Goal: Check status: Check status

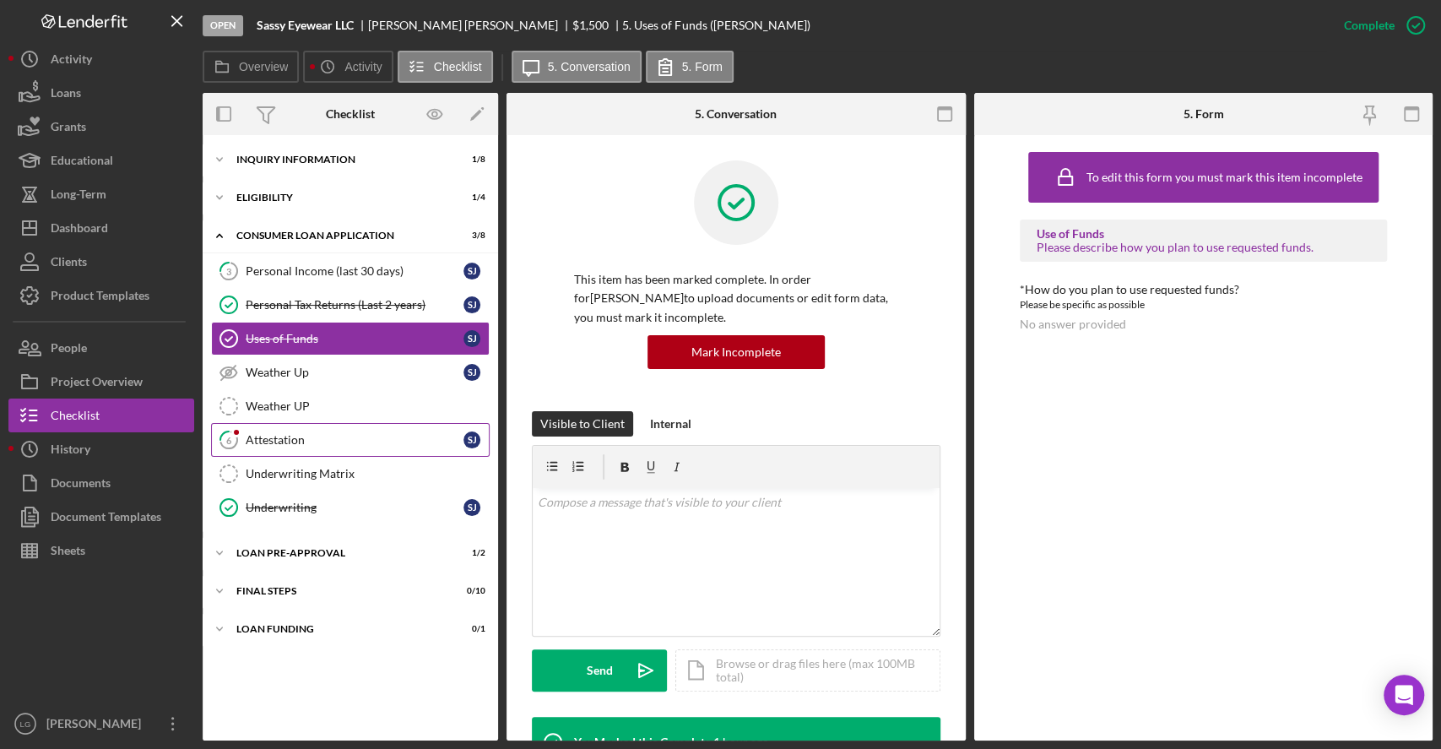
click at [382, 430] on link "6 Attestation [PERSON_NAME]" at bounding box center [350, 440] width 278 height 34
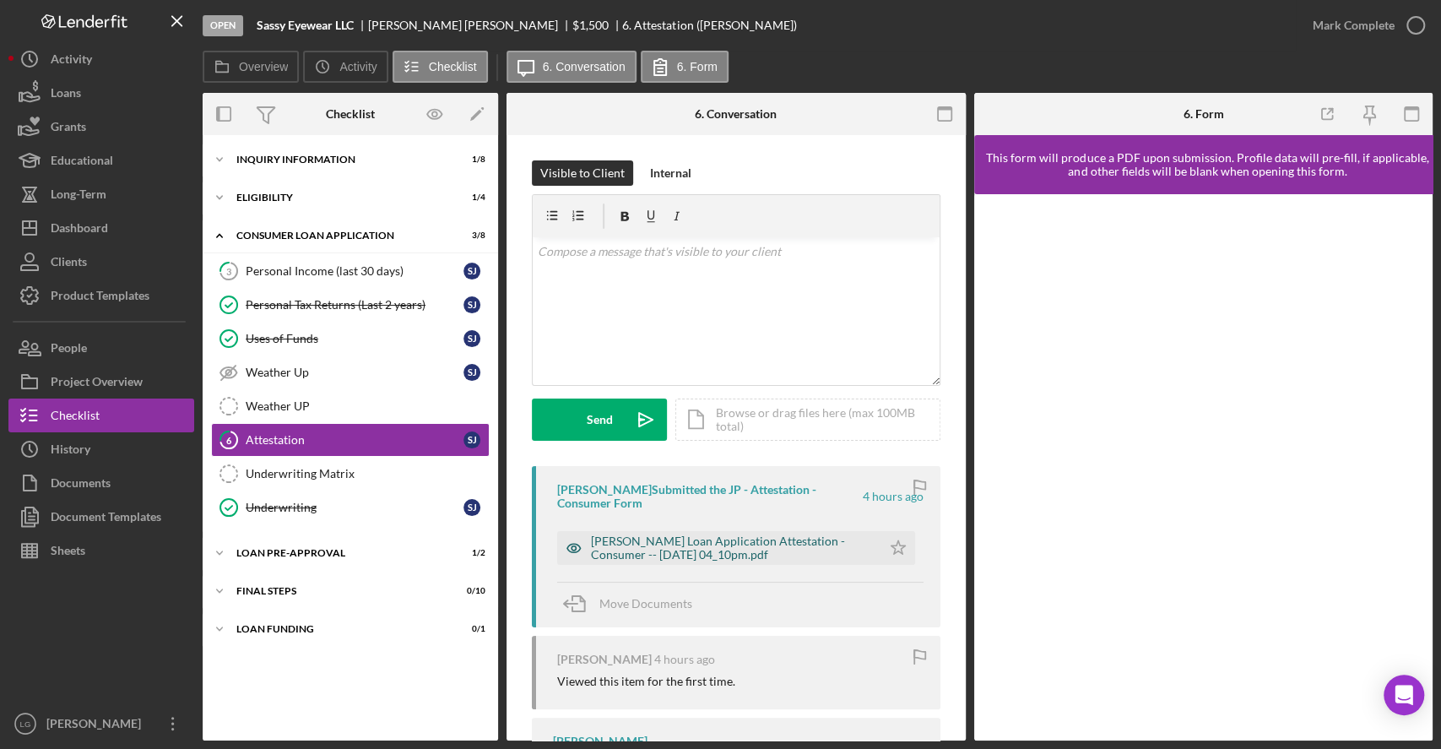
click at [736, 546] on div "[PERSON_NAME] Loan Application Attestation - Consumer -- [DATE] 04_10pm.pdf" at bounding box center [732, 547] width 282 height 27
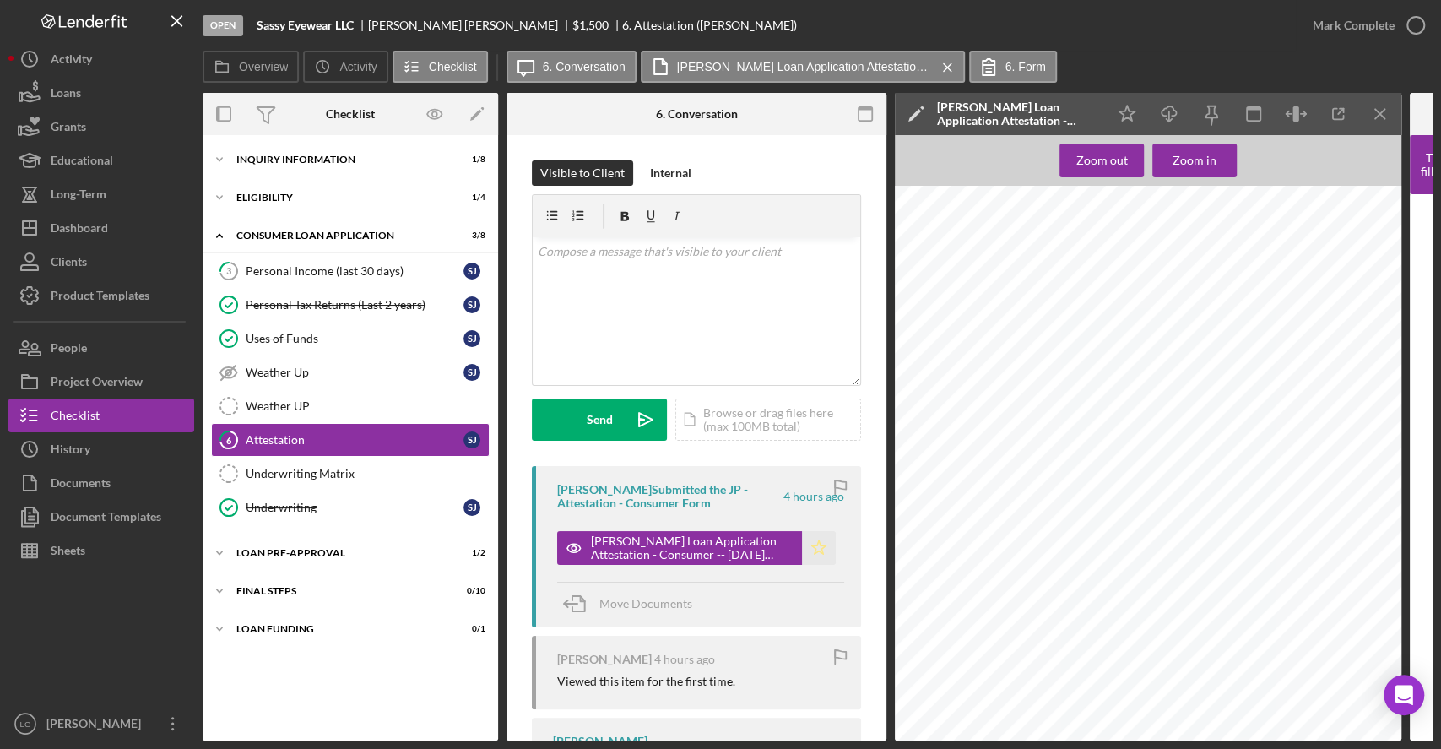
click at [803, 539] on icon "Icon/Star" at bounding box center [819, 548] width 34 height 34
click at [1398, 24] on icon "button" at bounding box center [1415, 25] width 42 height 42
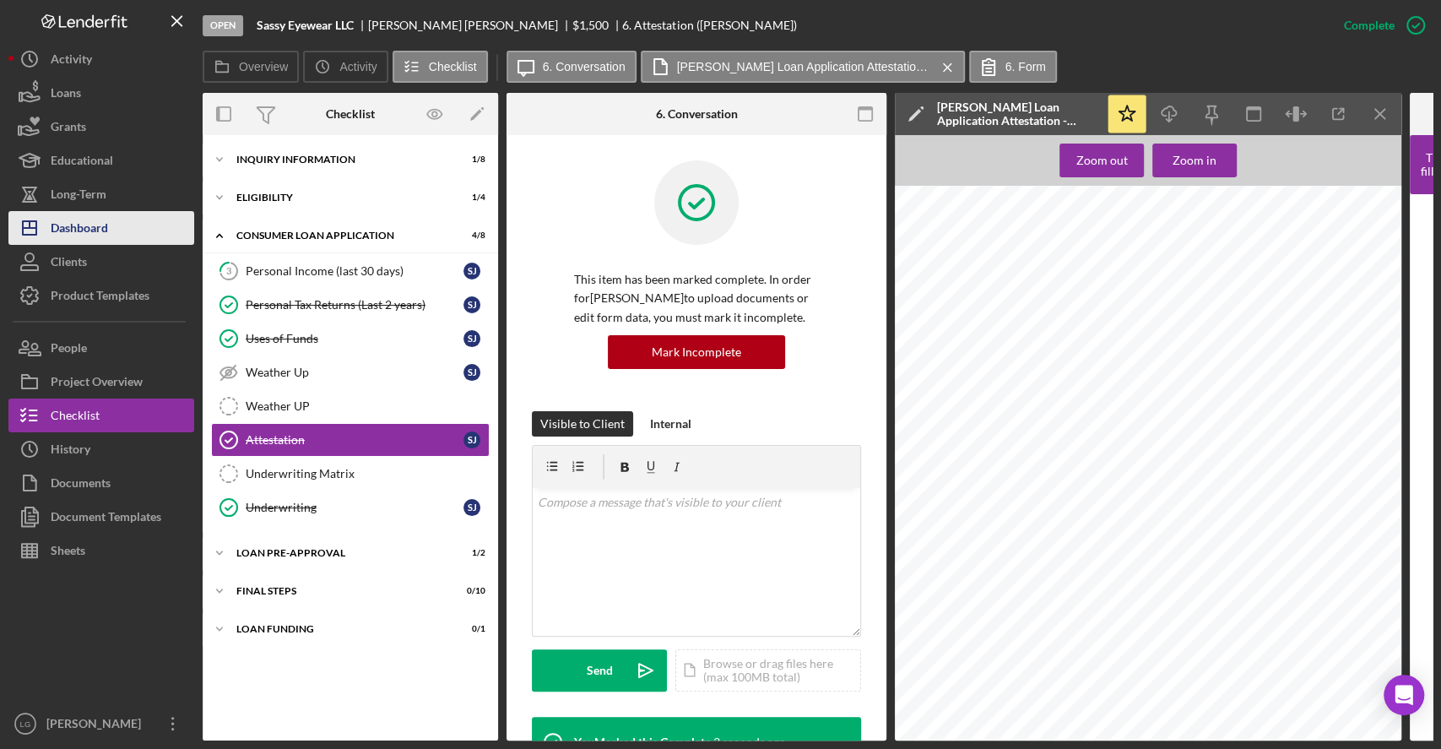
click at [160, 231] on button "Icon/Dashboard Dashboard" at bounding box center [101, 228] width 186 height 34
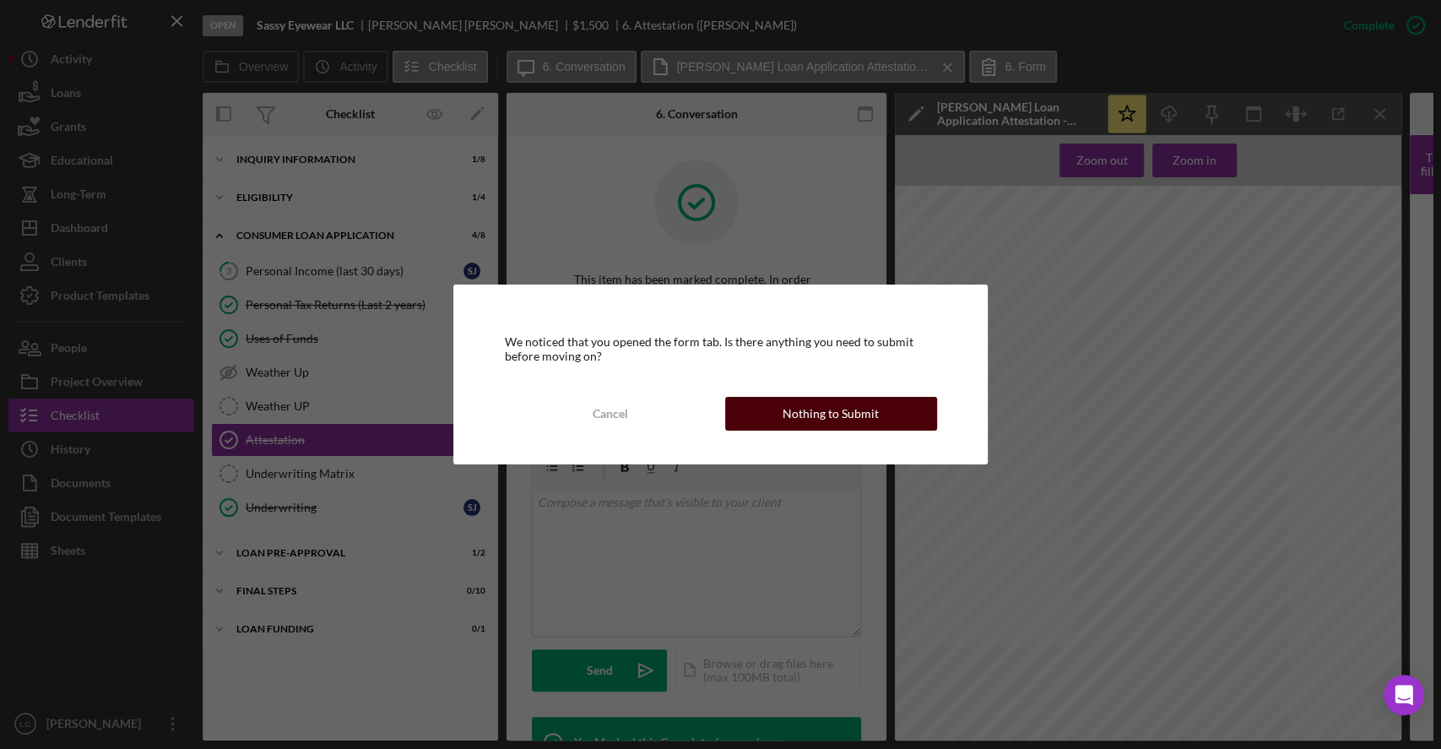
click at [749, 419] on button "Nothing to Submit" at bounding box center [831, 414] width 212 height 34
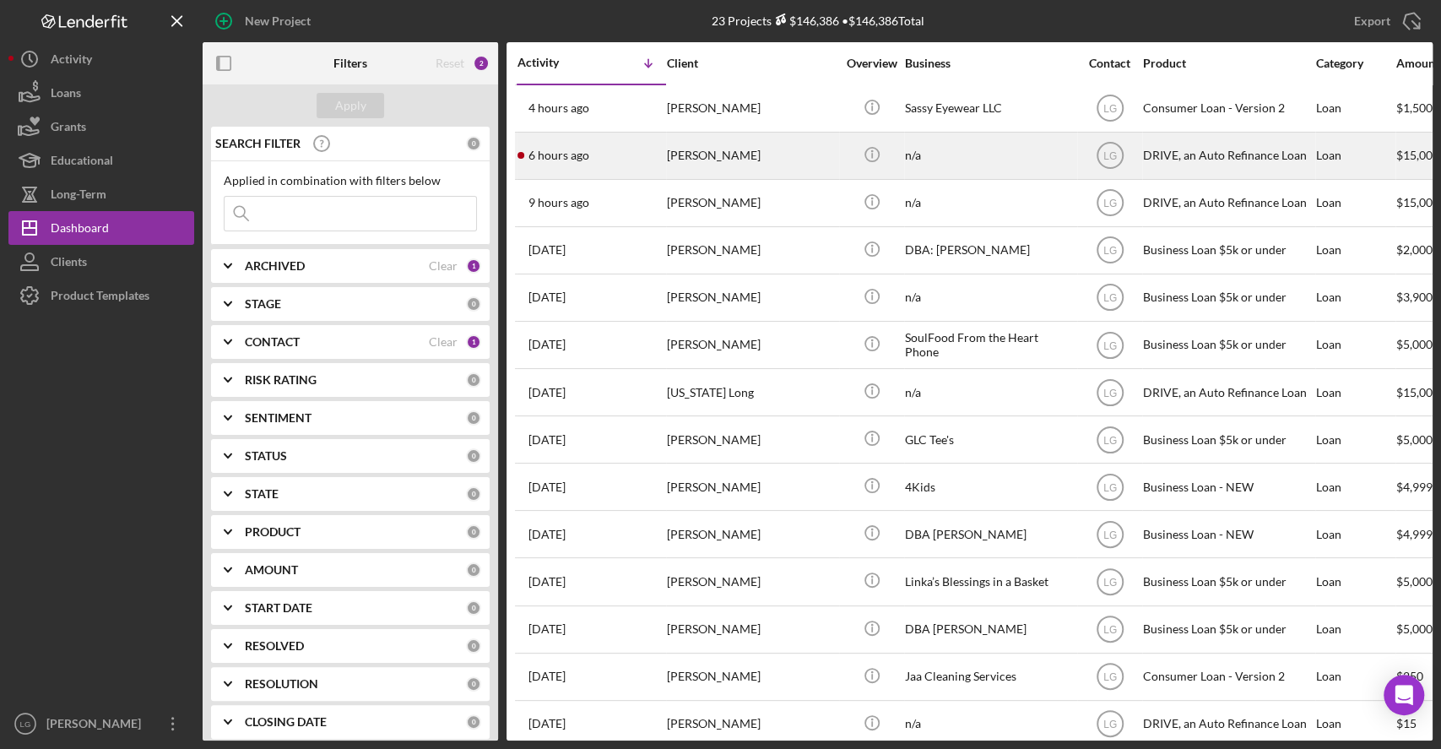
click at [759, 148] on div "[PERSON_NAME]" at bounding box center [751, 155] width 169 height 45
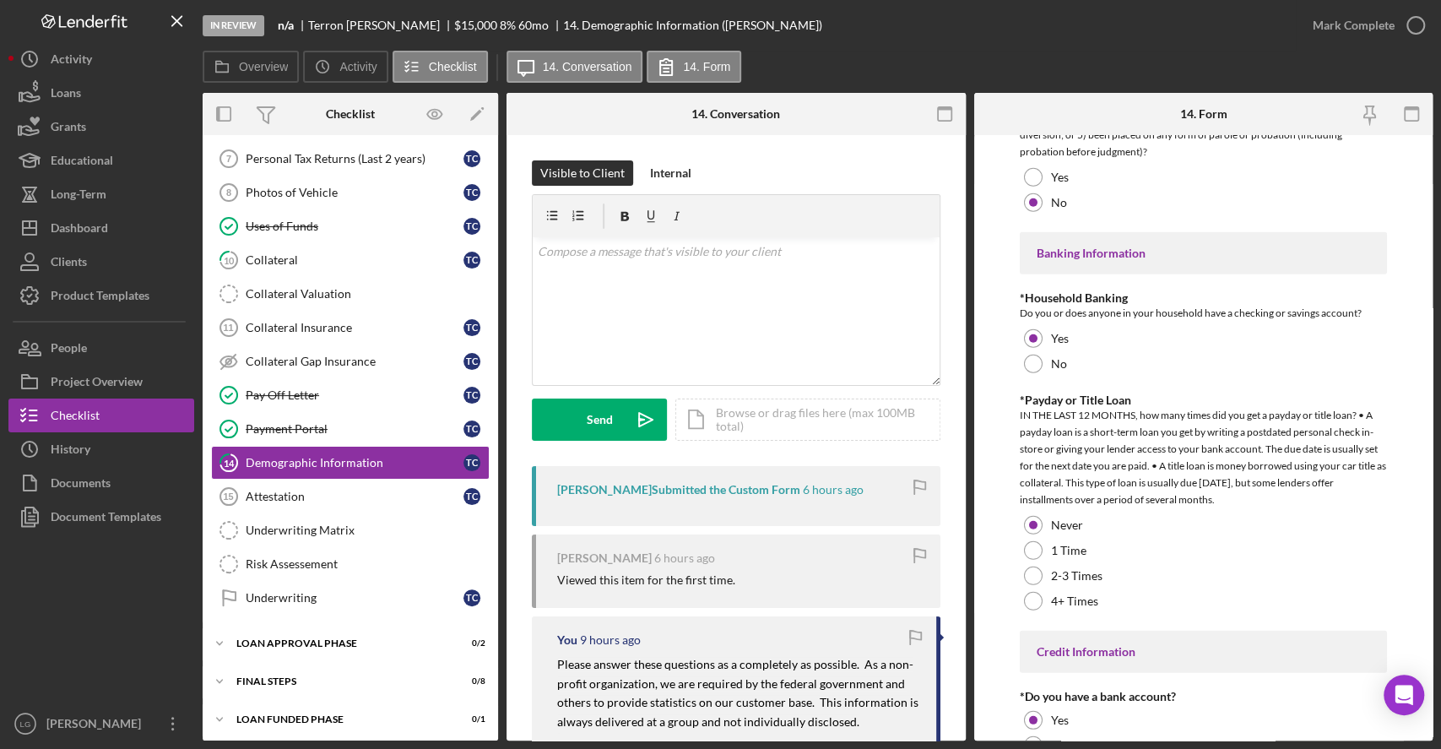
scroll to position [3326, 0]
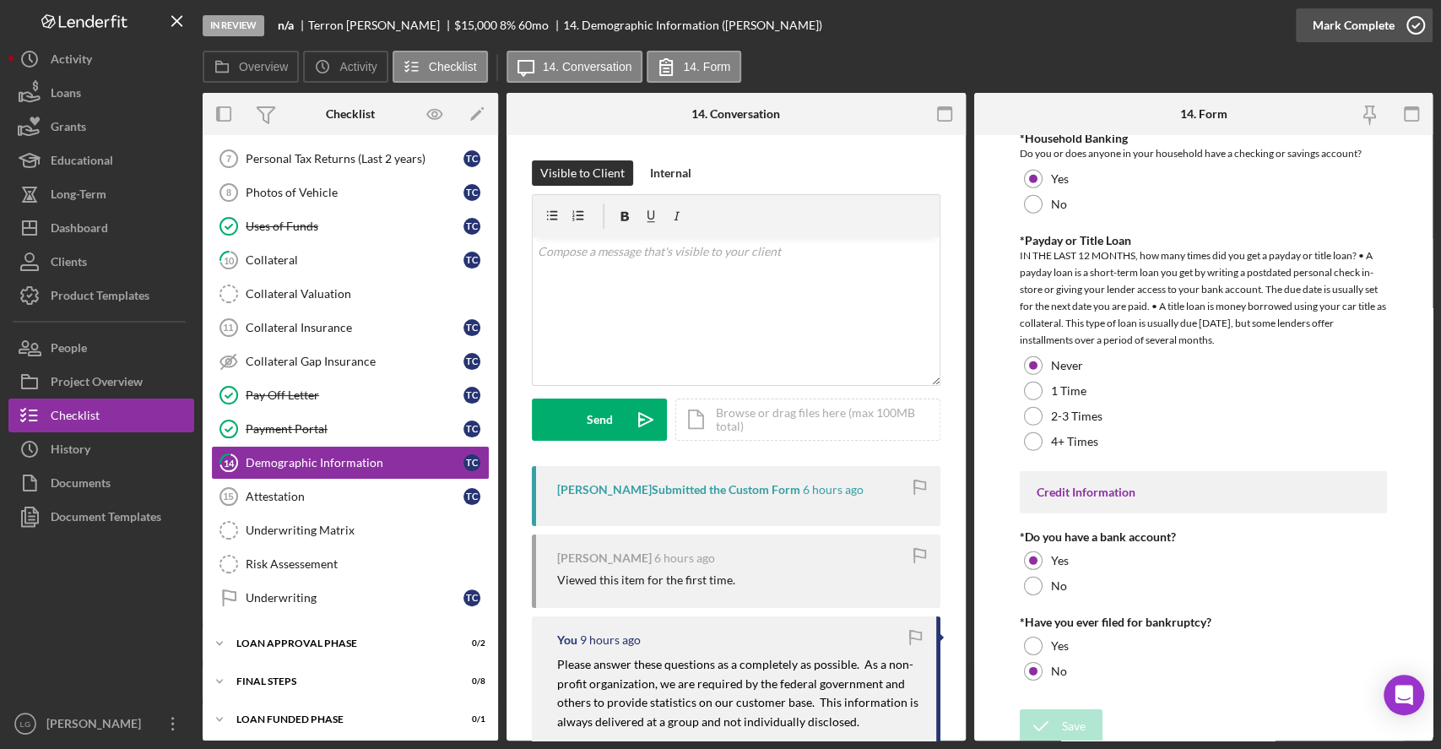
click at [1370, 41] on div "Mark Complete" at bounding box center [1363, 25] width 137 height 51
